Goal: Information Seeking & Learning: Learn about a topic

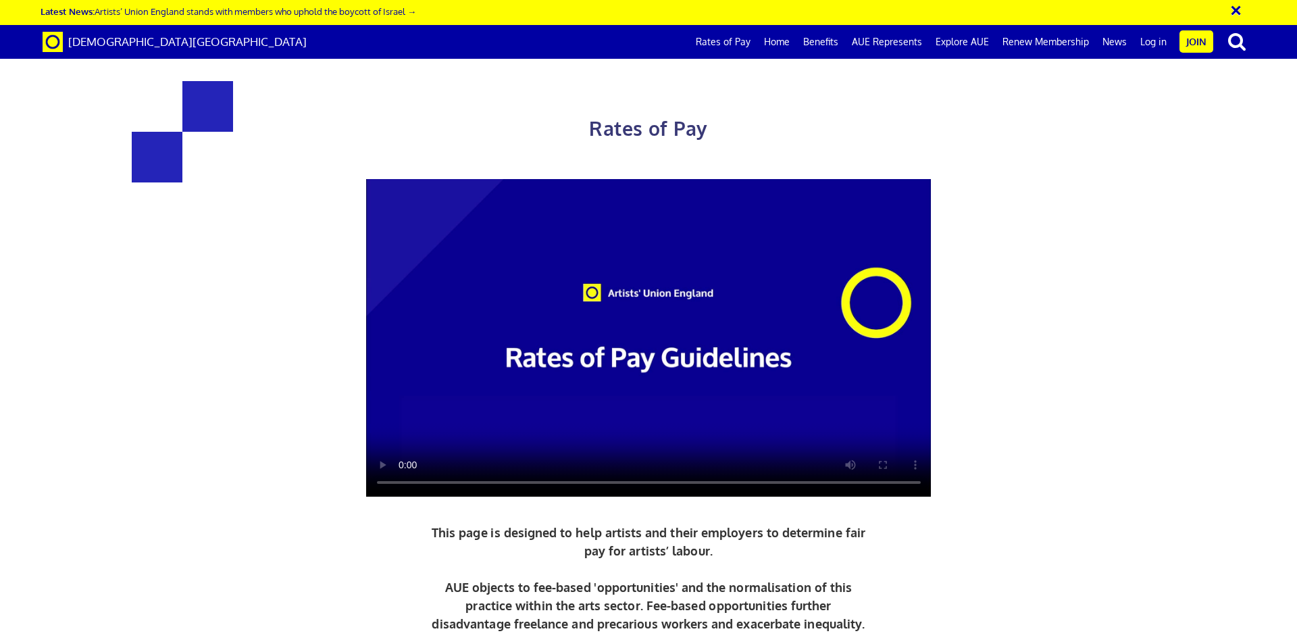
scroll to position [788, 0]
drag, startPoint x: 814, startPoint y: 258, endPoint x: 944, endPoint y: 245, distance: 130.3
drag, startPoint x: 762, startPoint y: 405, endPoint x: 865, endPoint y: 399, distance: 102.9
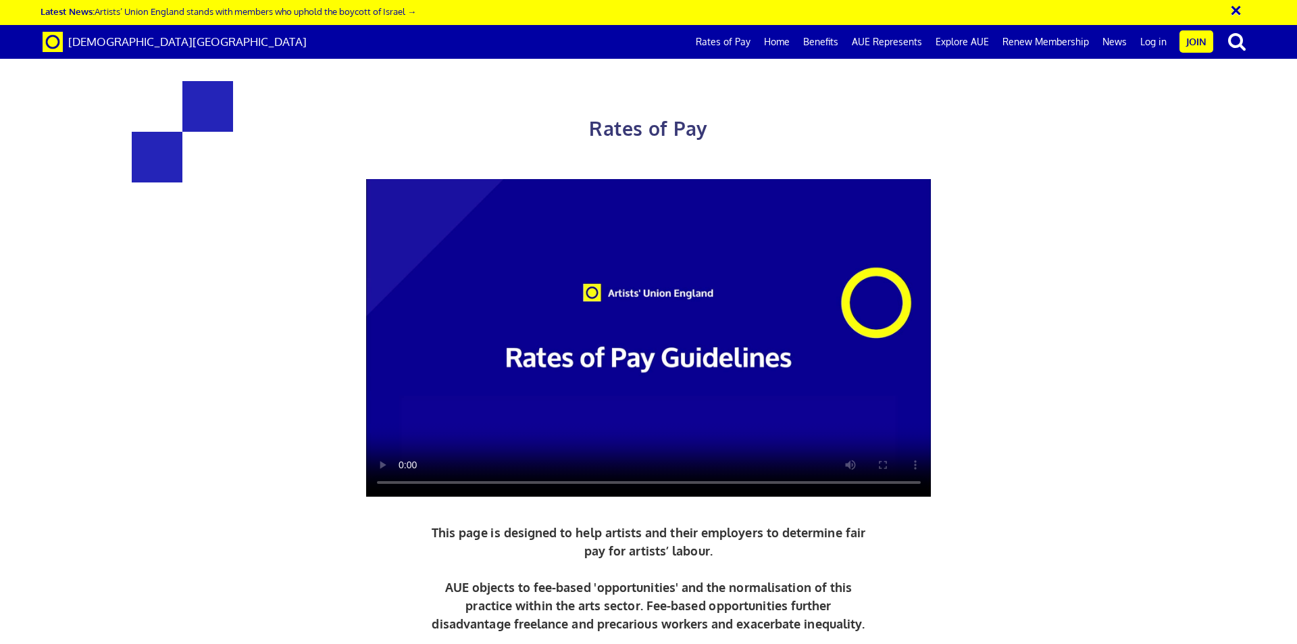
drag, startPoint x: 758, startPoint y: 485, endPoint x: 1026, endPoint y: 463, distance: 269.1
drag, startPoint x: 780, startPoint y: 403, endPoint x: 919, endPoint y: 400, distance: 139.9
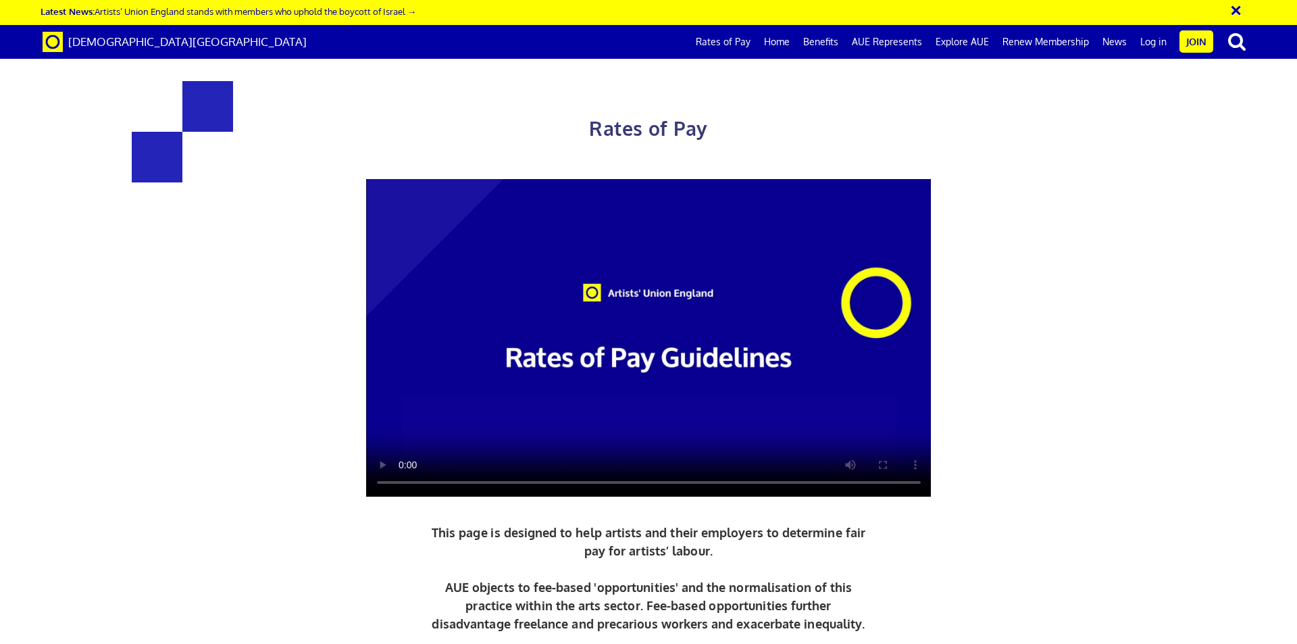
scroll to position [1667, 0]
drag, startPoint x: 603, startPoint y: 495, endPoint x: 684, endPoint y: 497, distance: 80.4
drag, startPoint x: 453, startPoint y: 515, endPoint x: 351, endPoint y: 518, distance: 102.0
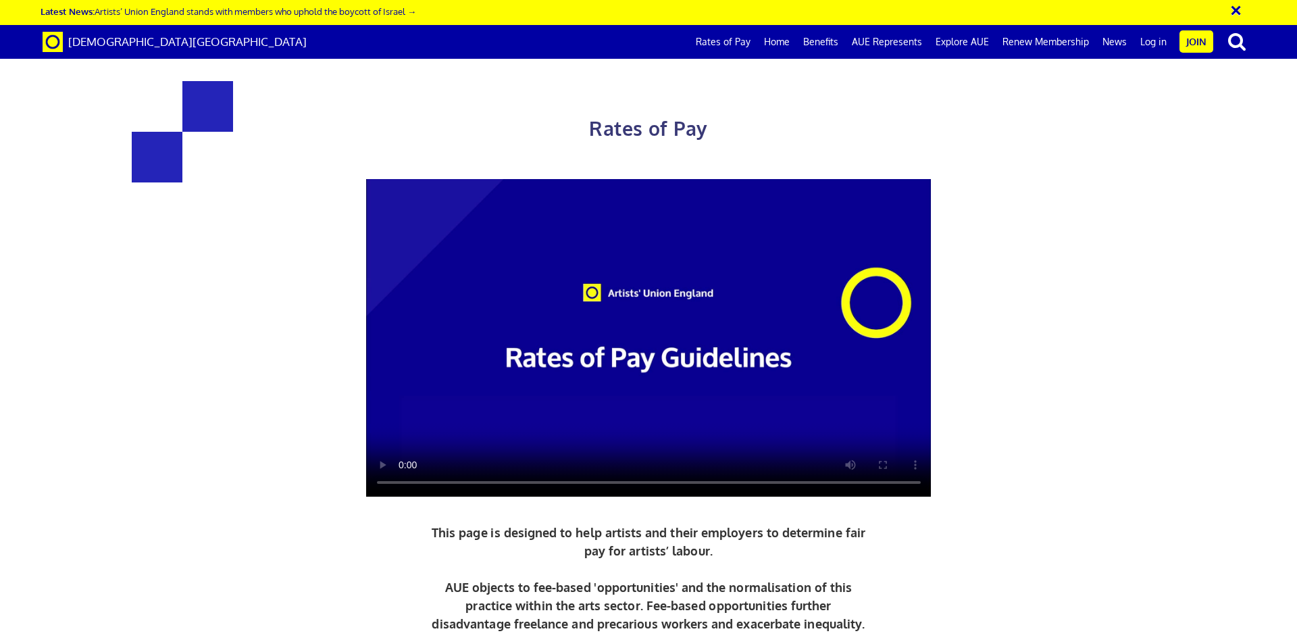
drag, startPoint x: 805, startPoint y: 525, endPoint x: 932, endPoint y: 522, distance: 127.7
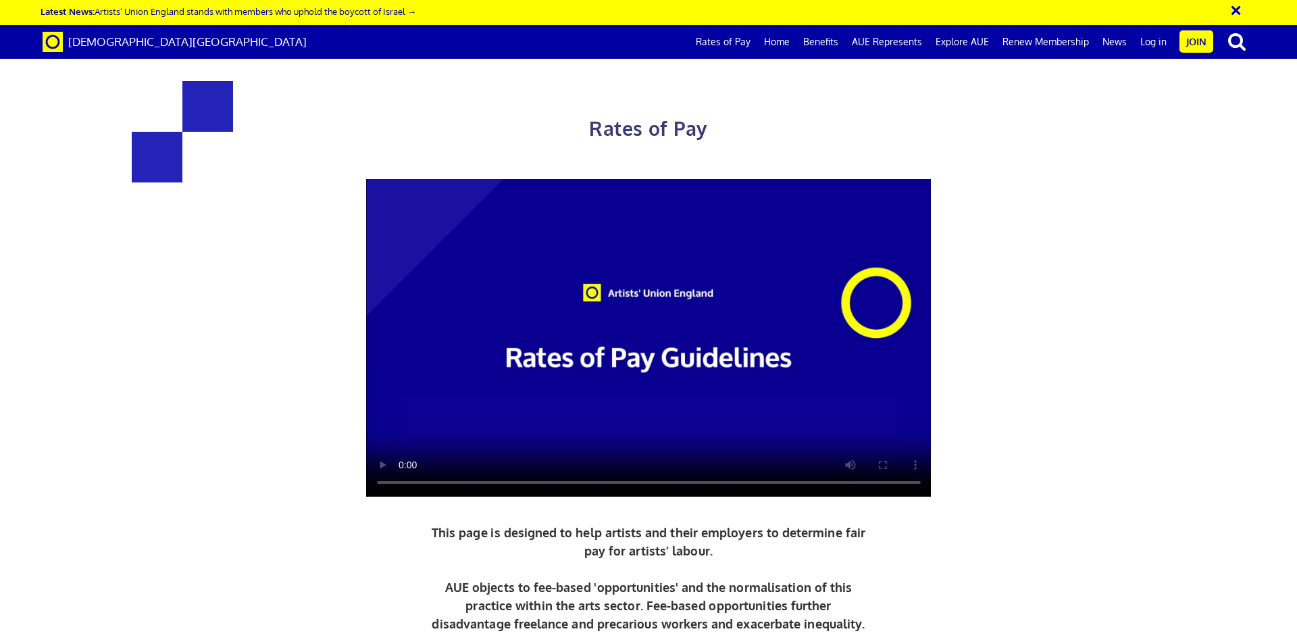
drag, startPoint x: 790, startPoint y: 401, endPoint x: 877, endPoint y: 393, distance: 87.5
drag, startPoint x: 979, startPoint y: 422, endPoint x: 863, endPoint y: 428, distance: 115.7
